Goal: Transaction & Acquisition: Download file/media

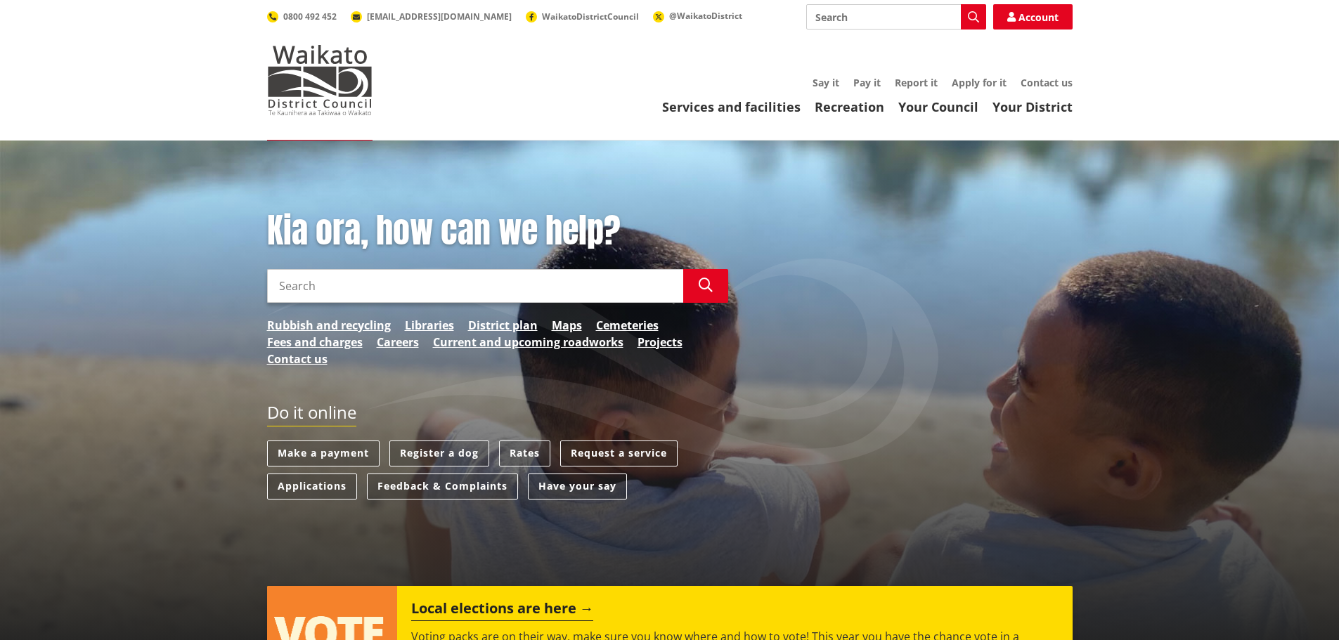
click at [422, 279] on input "Search" at bounding box center [475, 286] width 416 height 34
type input "long term plans"
click at [696, 282] on button "Search" at bounding box center [705, 286] width 45 height 34
click at [698, 282] on icon "button" at bounding box center [705, 285] width 14 height 14
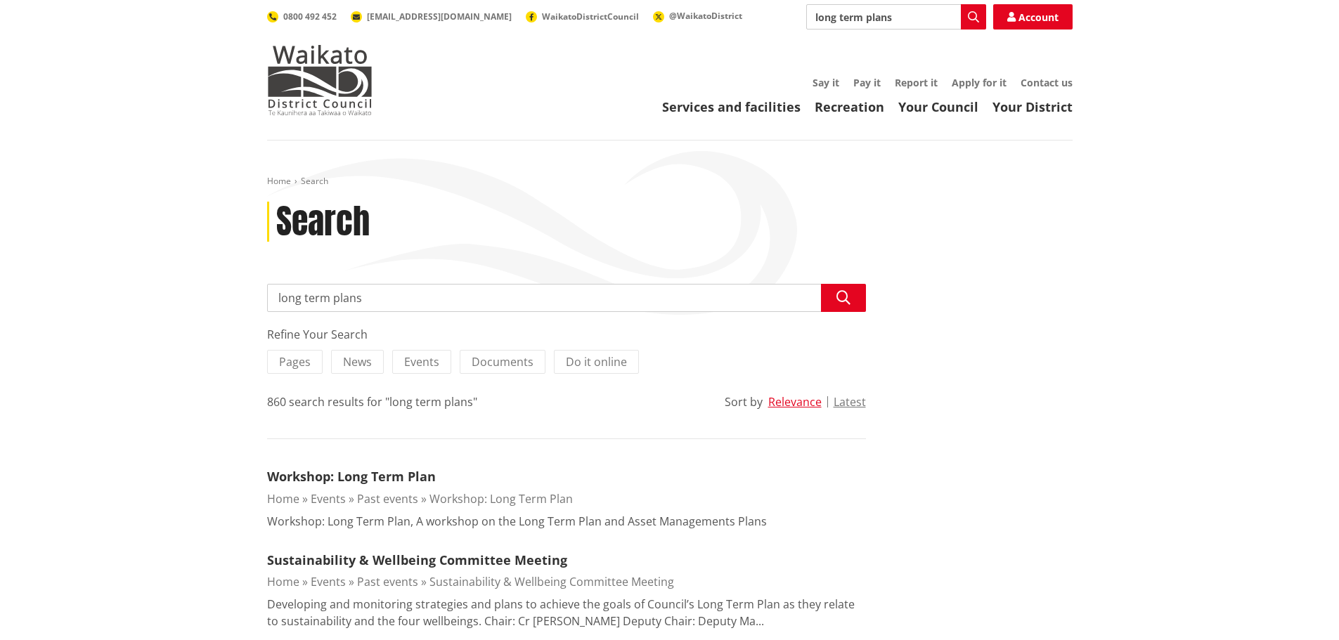
click at [427, 303] on input "long term plans" at bounding box center [566, 298] width 599 height 28
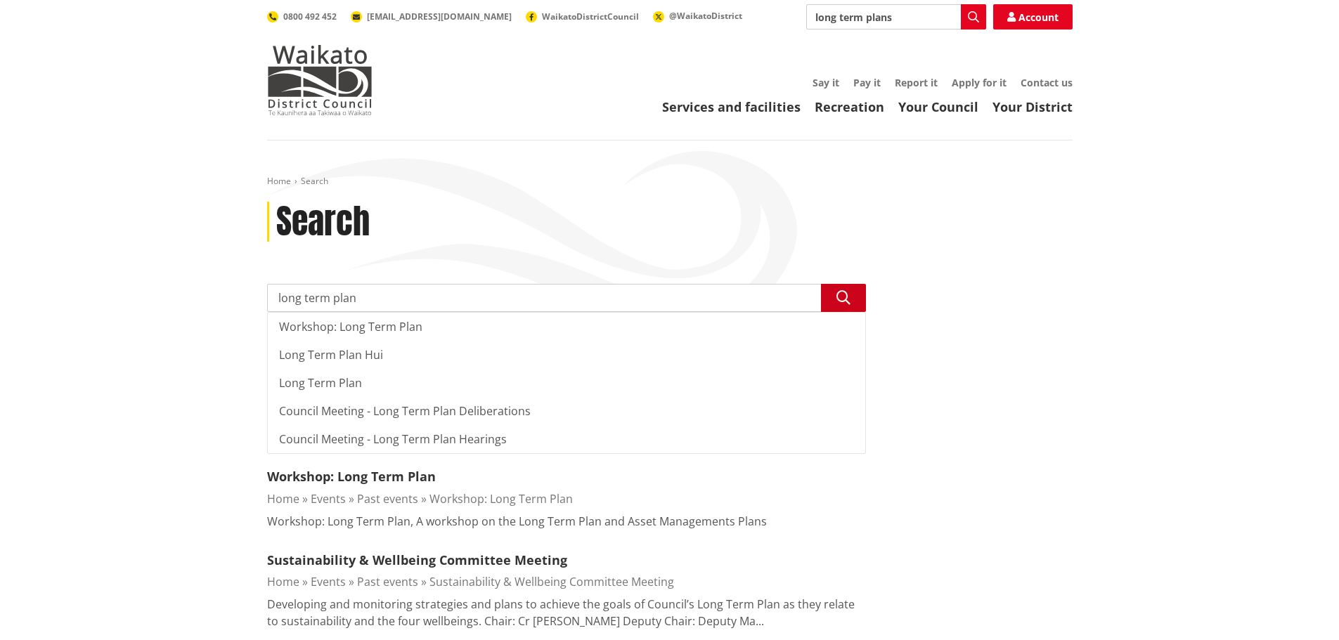
type input "long term plan"
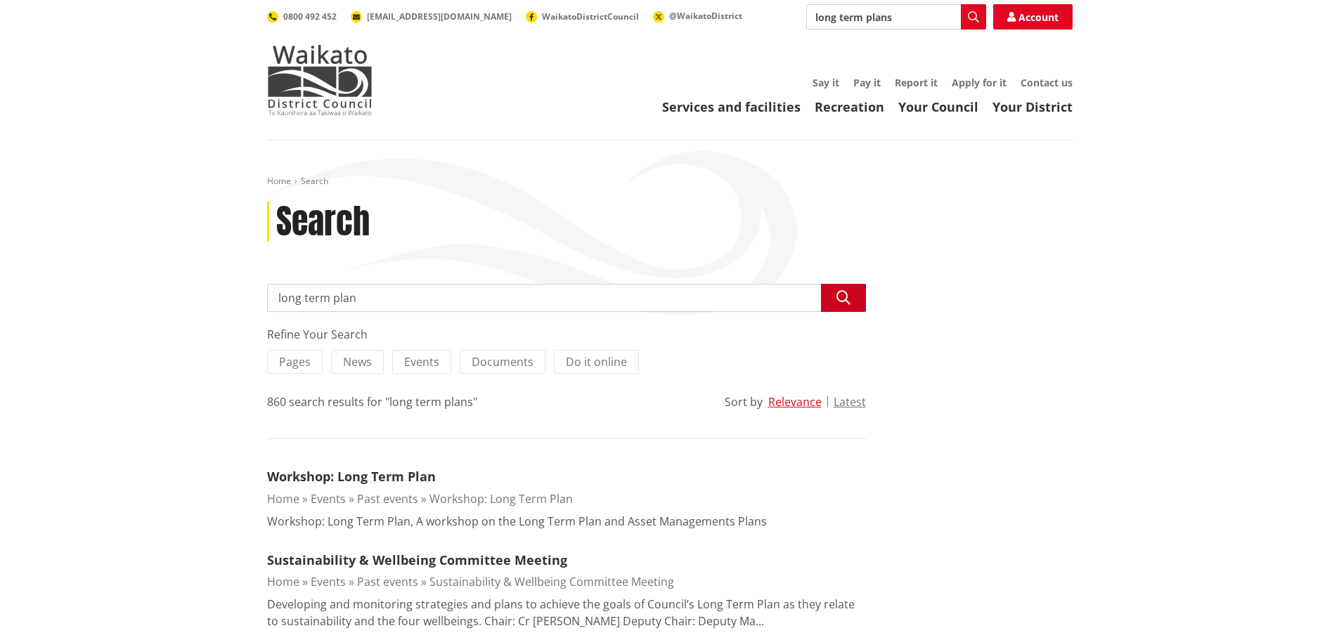
click at [853, 303] on button "Search" at bounding box center [843, 298] width 45 height 28
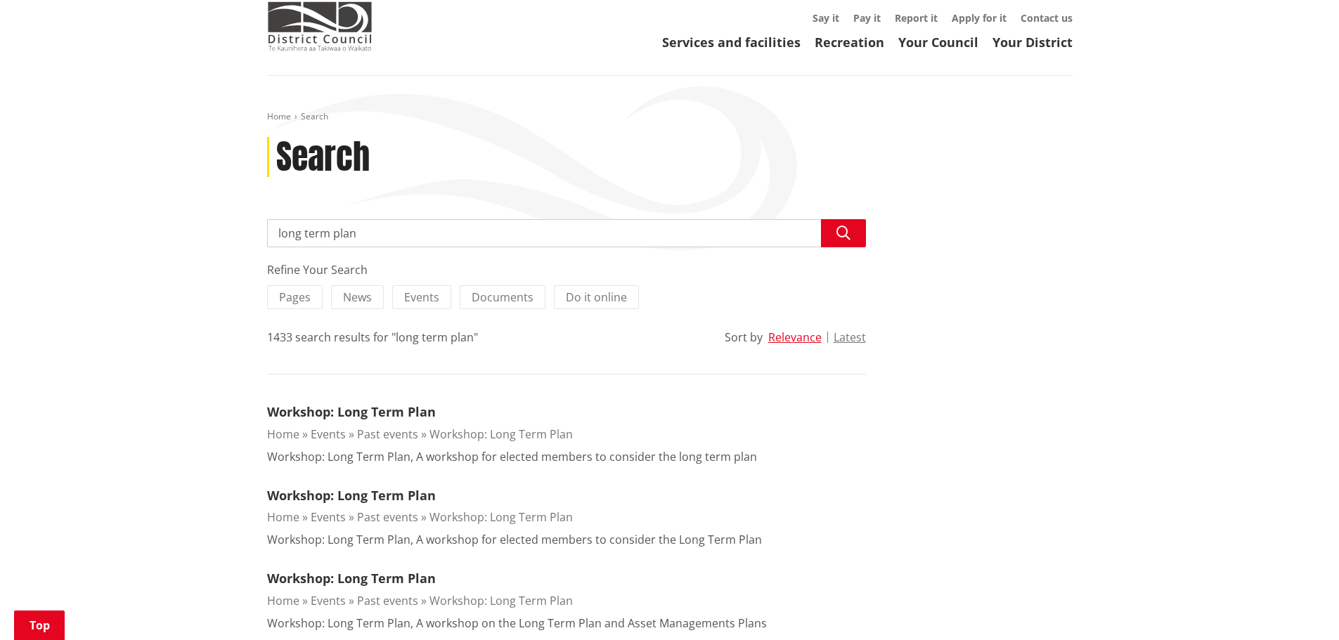
scroll to position [351, 0]
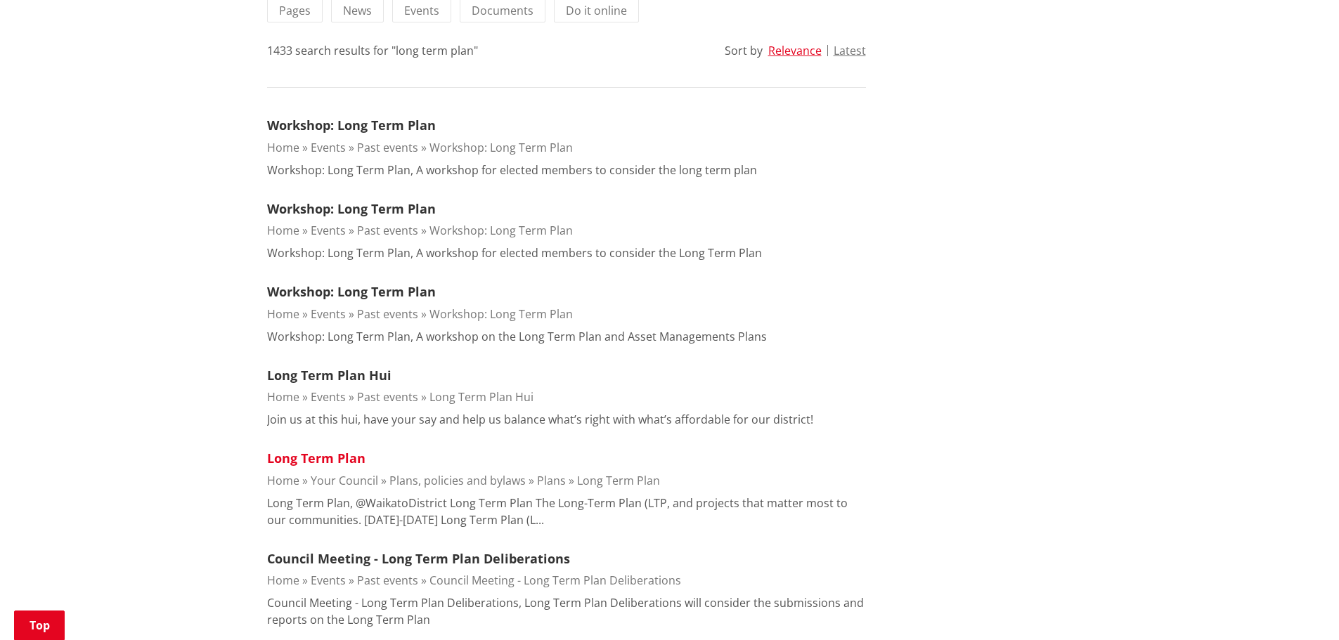
click at [340, 457] on link "Long Term Plan" at bounding box center [316, 458] width 98 height 17
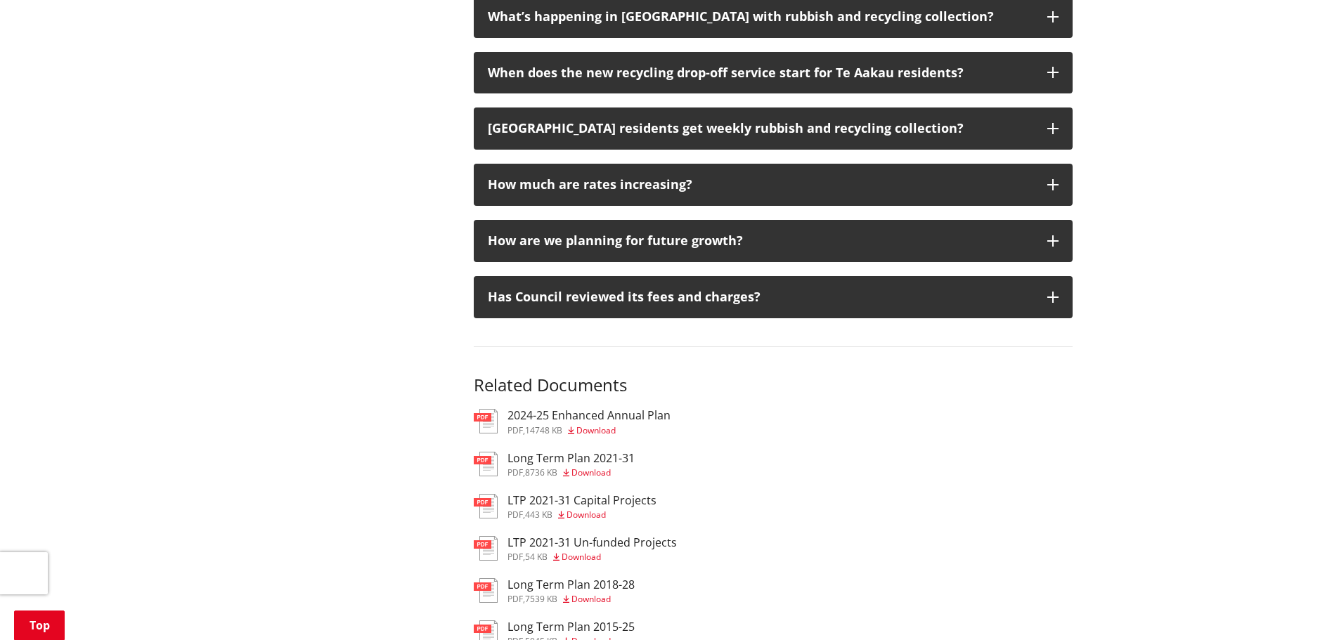
scroll to position [1897, 0]
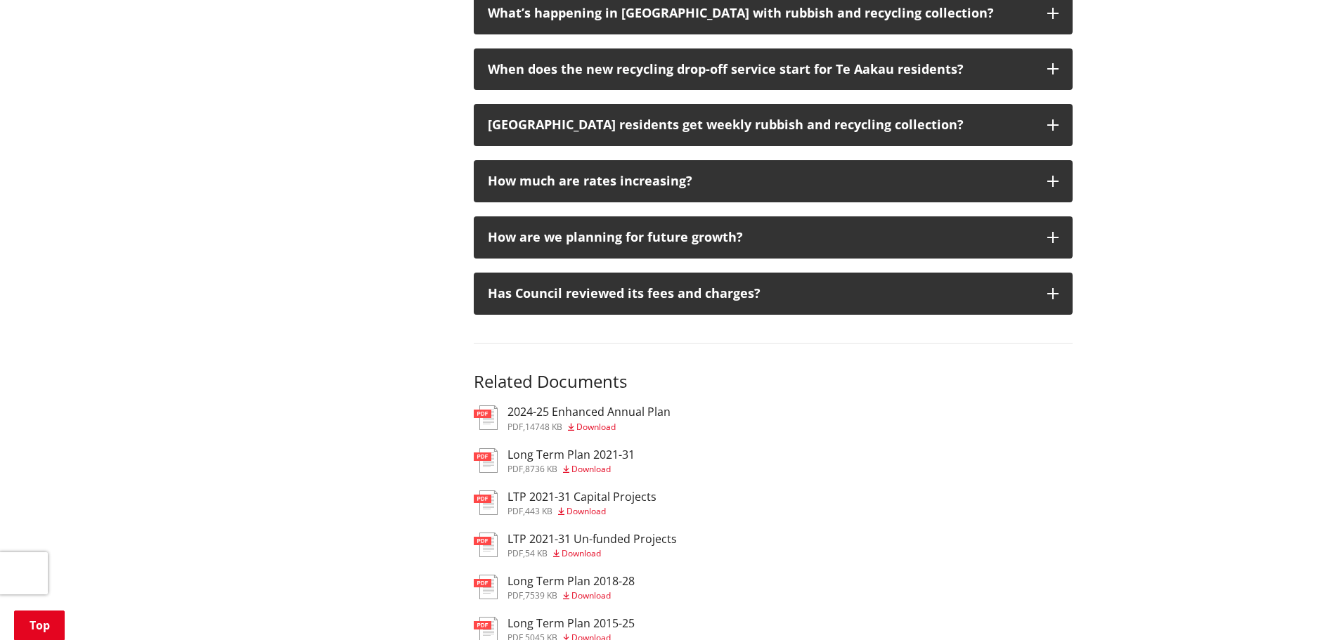
click at [590, 463] on span "Download" at bounding box center [590, 469] width 39 height 12
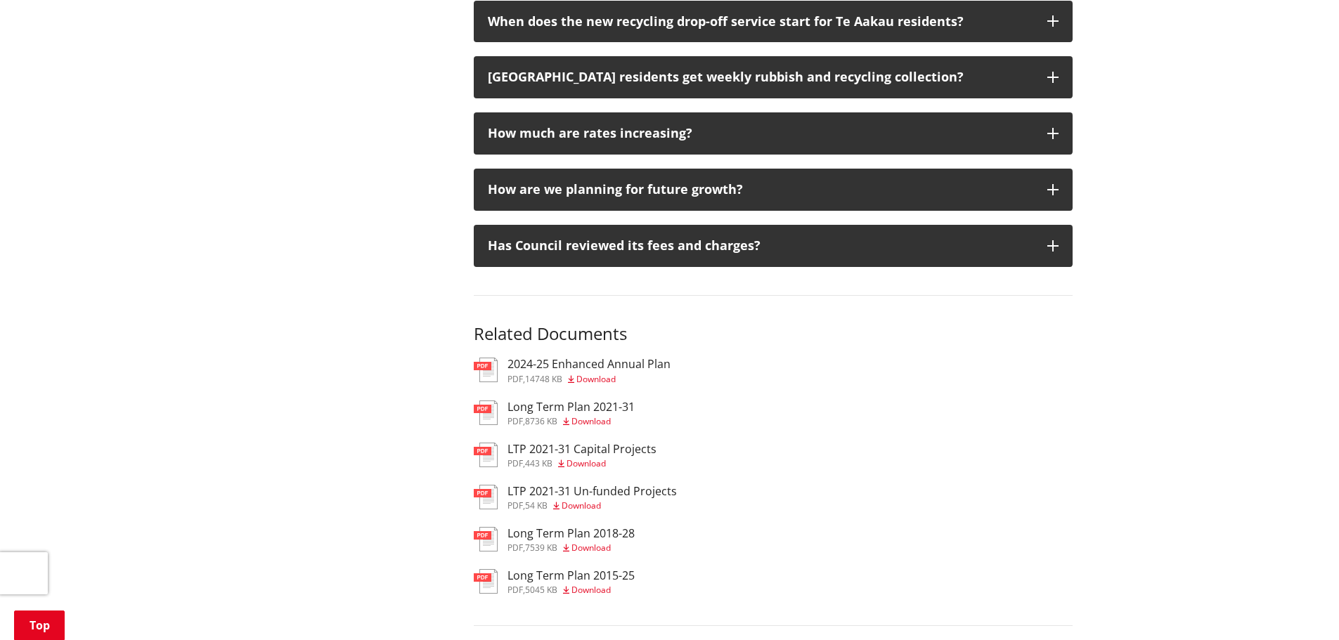
scroll to position [1970, 0]
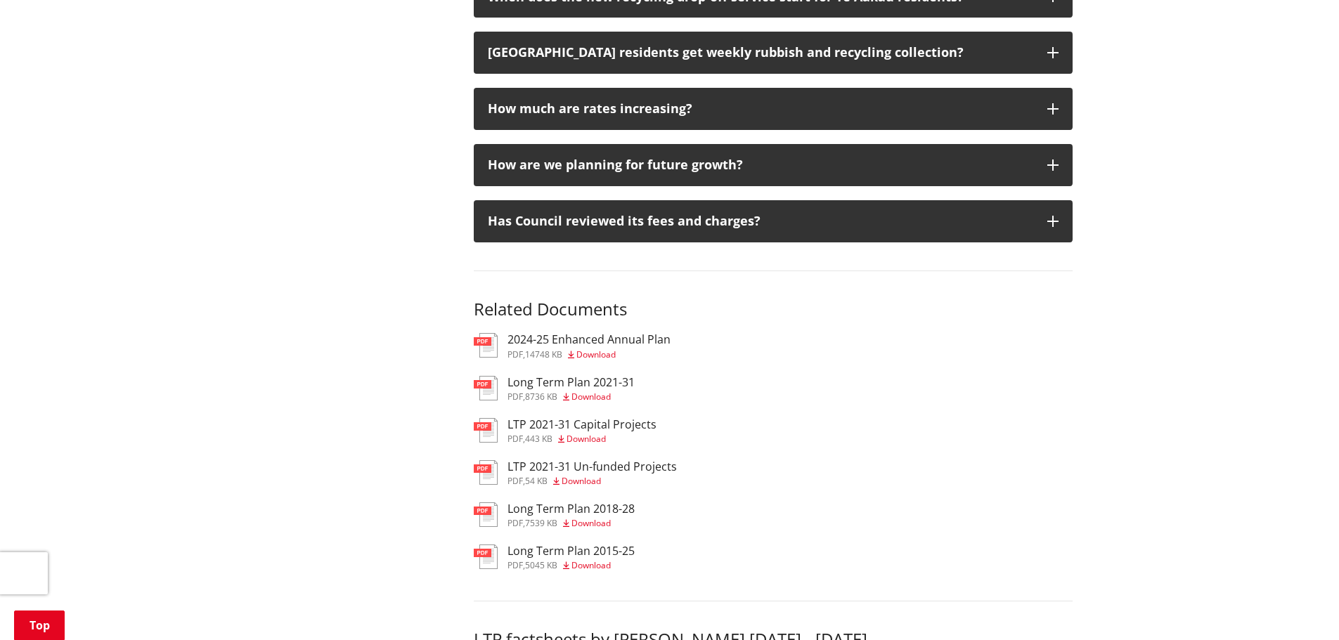
click at [600, 517] on span "Download" at bounding box center [590, 523] width 39 height 12
